Goal: Information Seeking & Learning: Learn about a topic

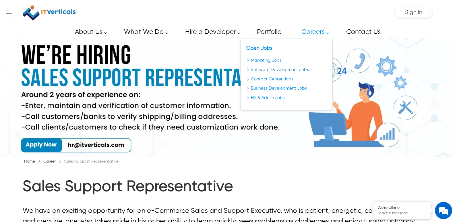
click at [262, 69] on link "Software Development Jobs" at bounding box center [286, 70] width 80 height 7
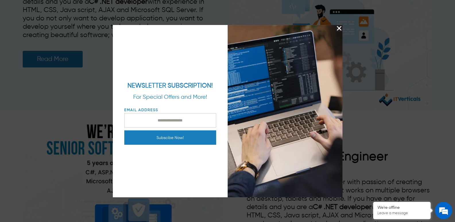
scroll to position [777, 0]
click at [340, 27] on img "Close Splash Button" at bounding box center [339, 28] width 7 height 7
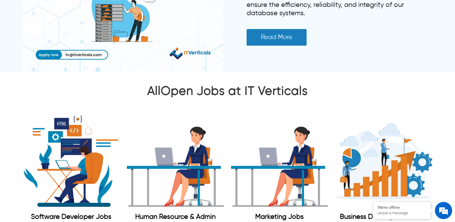
scroll to position [2249, 0]
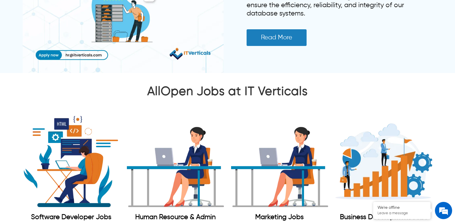
click at [98, 155] on img "Software Developer Jobs" at bounding box center [71, 161] width 97 height 97
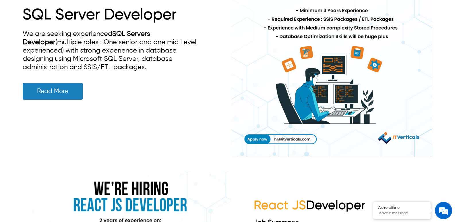
scroll to position [0, 0]
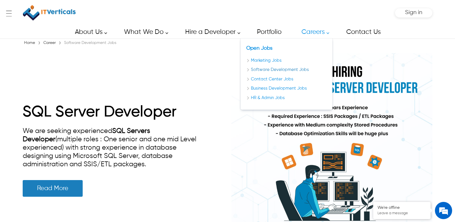
click at [269, 72] on link "Software Development Jobs" at bounding box center [286, 70] width 80 height 7
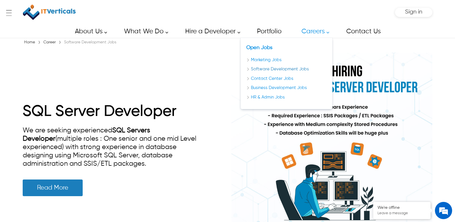
scroll to position [1, 0]
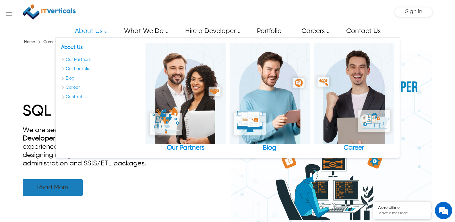
click at [63, 186] on link "Read More" at bounding box center [53, 187] width 60 height 17
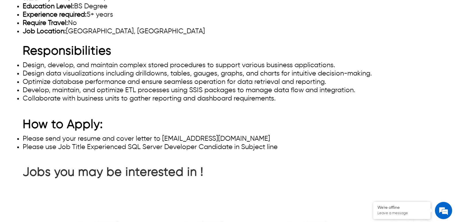
scroll to position [201, 0]
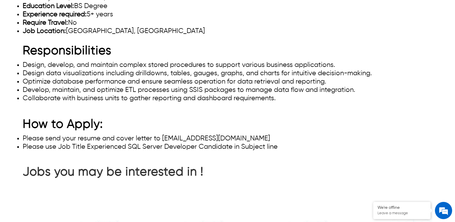
drag, startPoint x: 75, startPoint y: 115, endPoint x: 110, endPoint y: 116, distance: 35.3
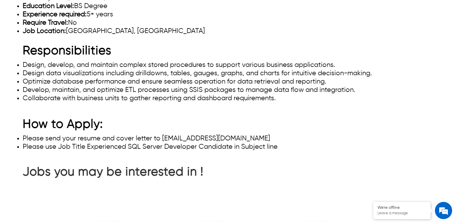
click at [110, 10] on li "Education Level: BS Degree" at bounding box center [227, 6] width 409 height 8
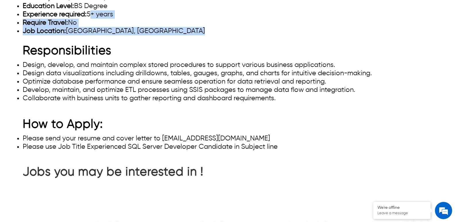
drag, startPoint x: 89, startPoint y: 123, endPoint x: 126, endPoint y: 145, distance: 42.7
click at [126, 145] on p "We are seeking experienced SQL Servers Developer (multiple roles : One senior a…" at bounding box center [227, 29] width 409 height 241
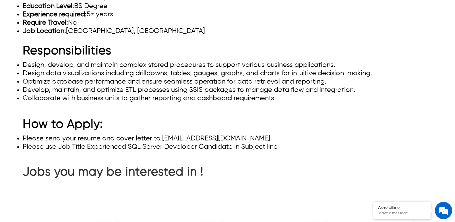
click at [72, 27] on li "Require Travel: No" at bounding box center [227, 23] width 409 height 8
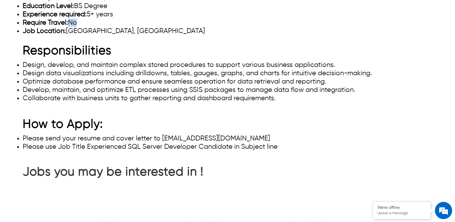
click at [72, 27] on li "Require Travel: No" at bounding box center [227, 23] width 409 height 8
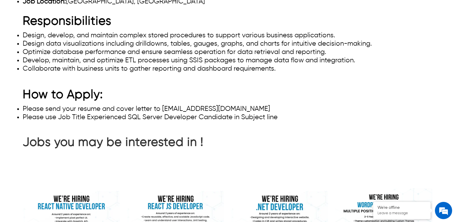
scroll to position [0, 0]
